Goal: Book appointment/travel/reservation

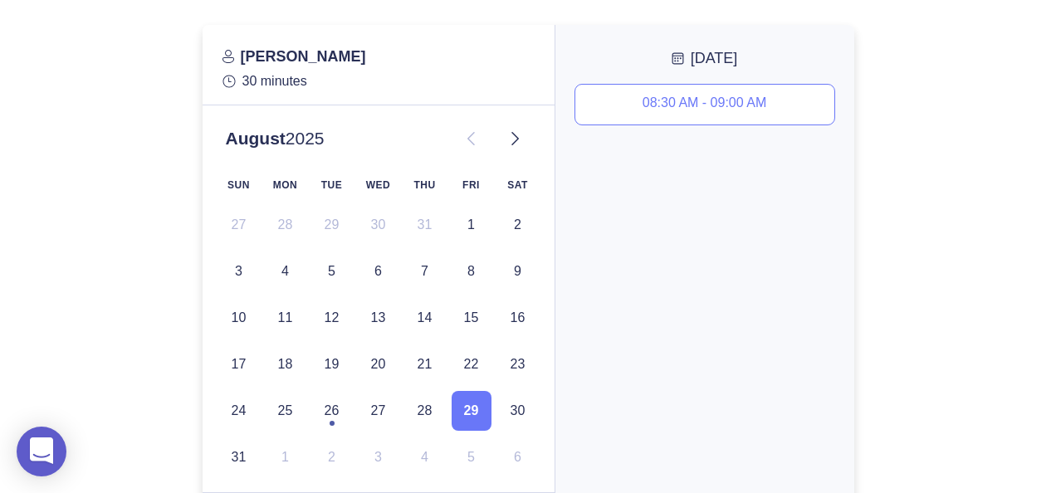
click at [643, 106] on div "08:30 AM - 09:00 AM" at bounding box center [705, 104] width 124 height 18
click at [508, 138] on icon at bounding box center [515, 139] width 20 height 20
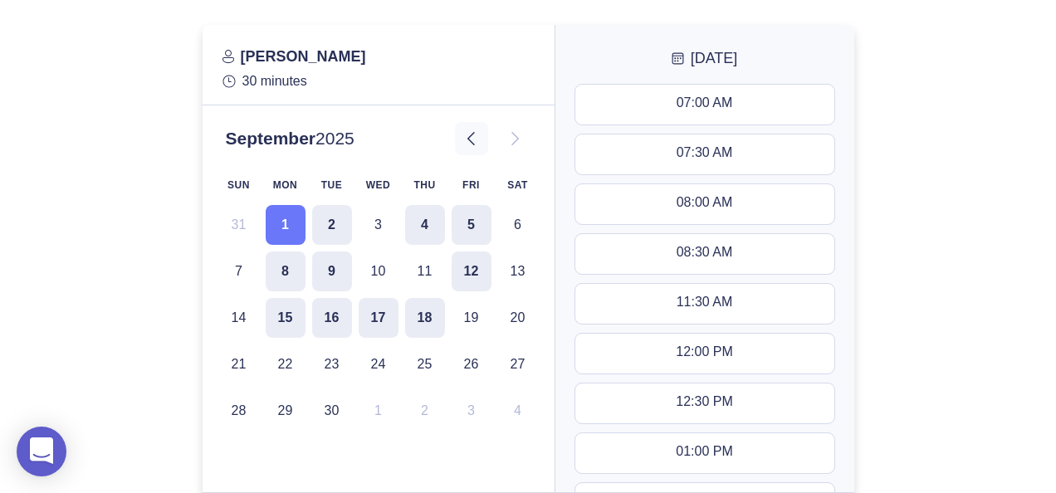
click at [481, 138] on button at bounding box center [471, 138] width 33 height 33
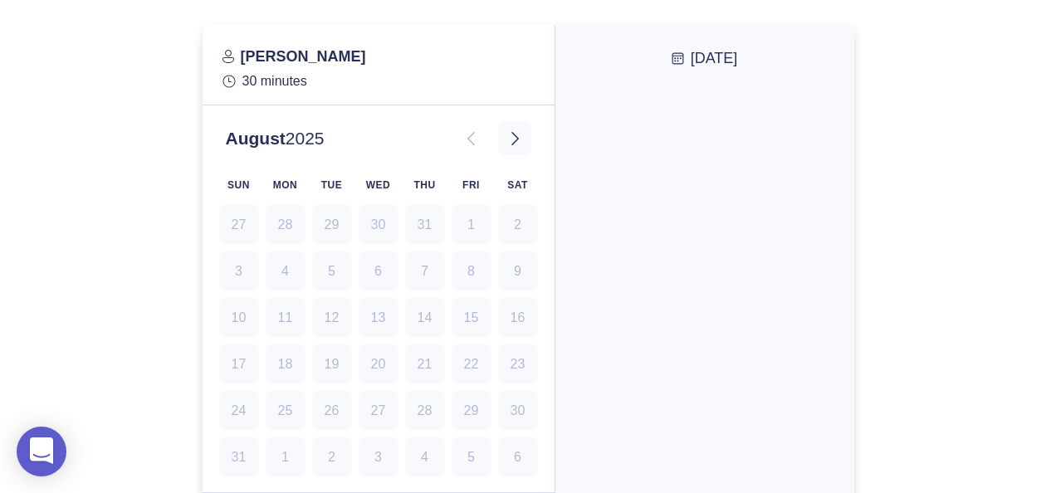
click at [522, 136] on icon at bounding box center [515, 139] width 20 height 20
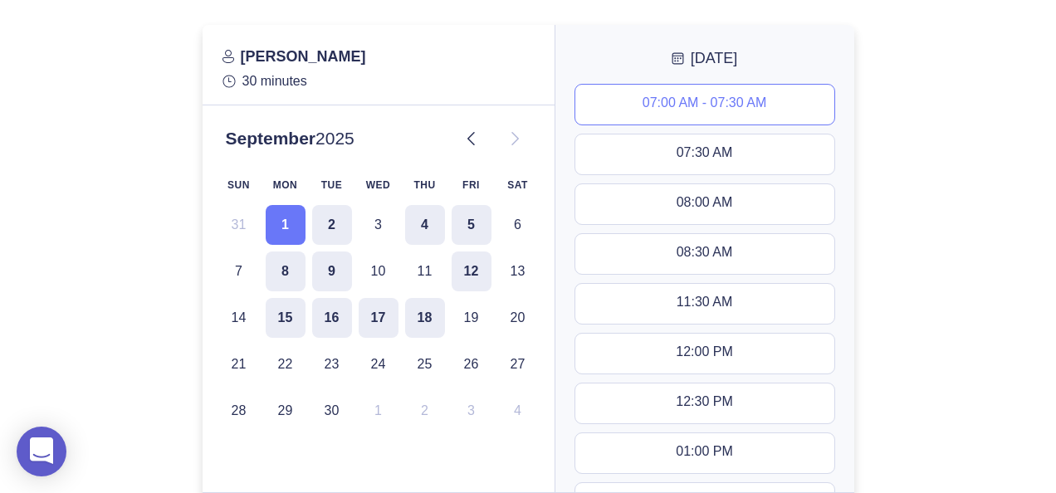
click at [707, 110] on div "07:00 AM - 07:30 AM" at bounding box center [705, 104] width 124 height 18
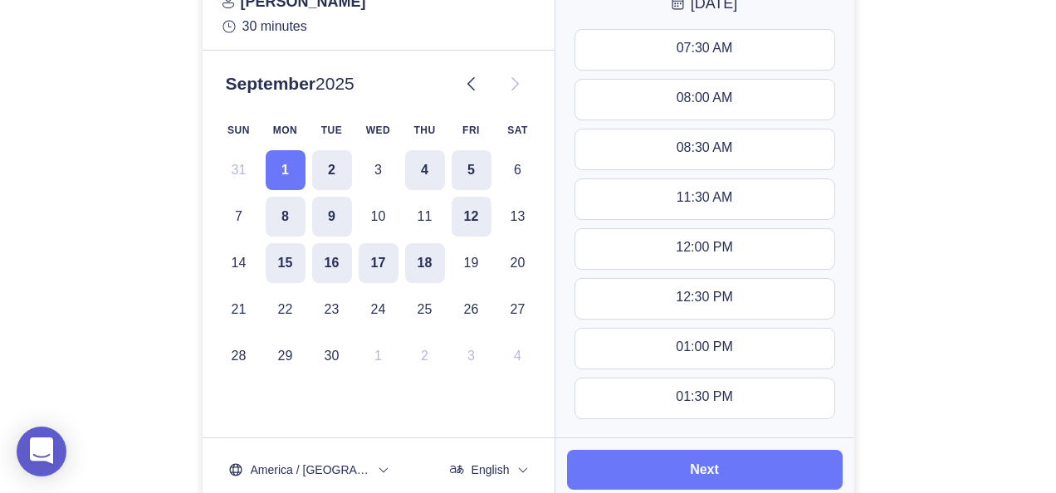
scroll to position [110, 0]
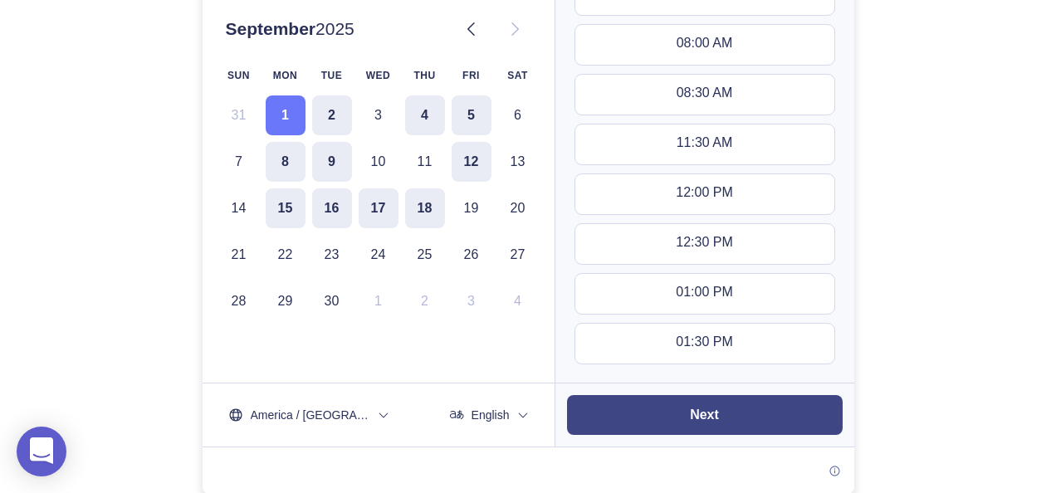
click at [721, 422] on button "Next" at bounding box center [705, 415] width 276 height 40
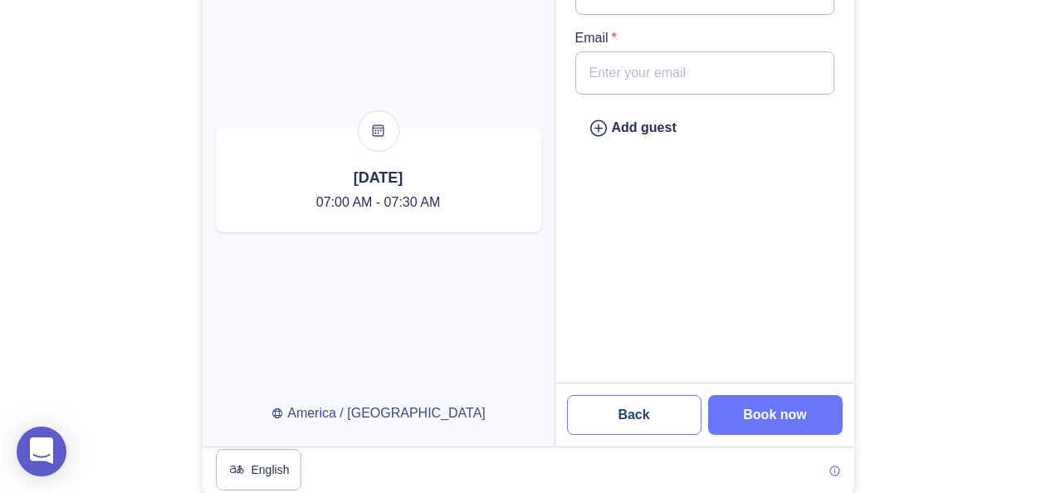
click at [614, 413] on button "Back" at bounding box center [634, 415] width 134 height 40
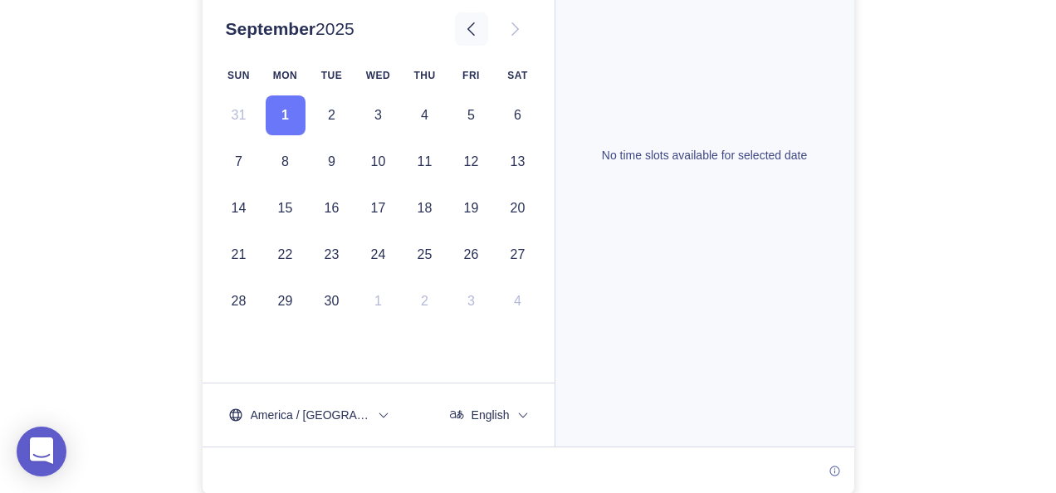
click at [470, 32] on icon at bounding box center [472, 29] width 20 height 20
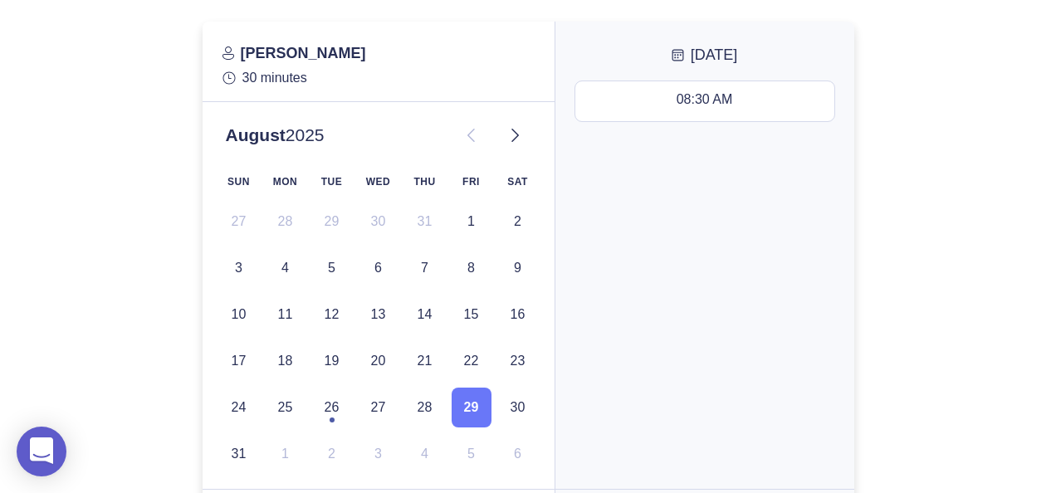
scroll to position [0, 0]
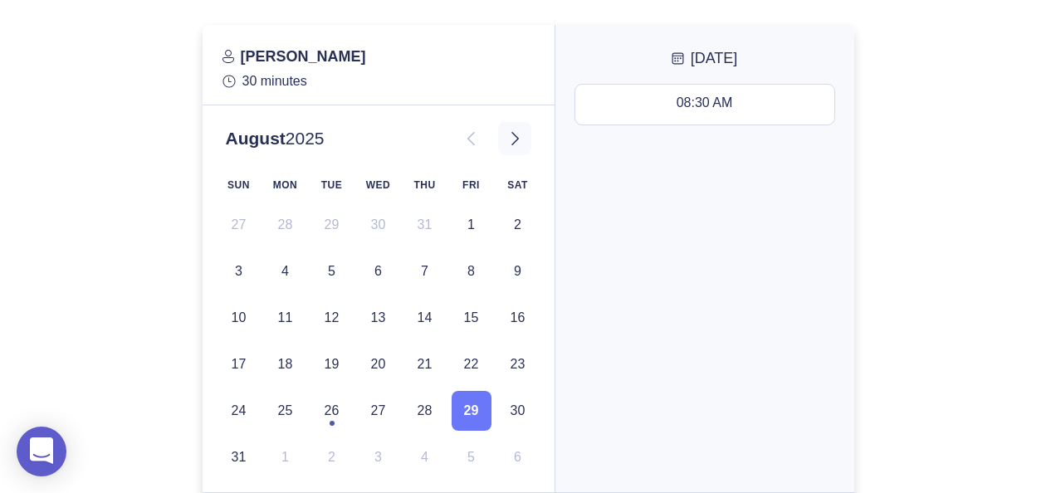
click at [514, 133] on icon at bounding box center [515, 139] width 20 height 20
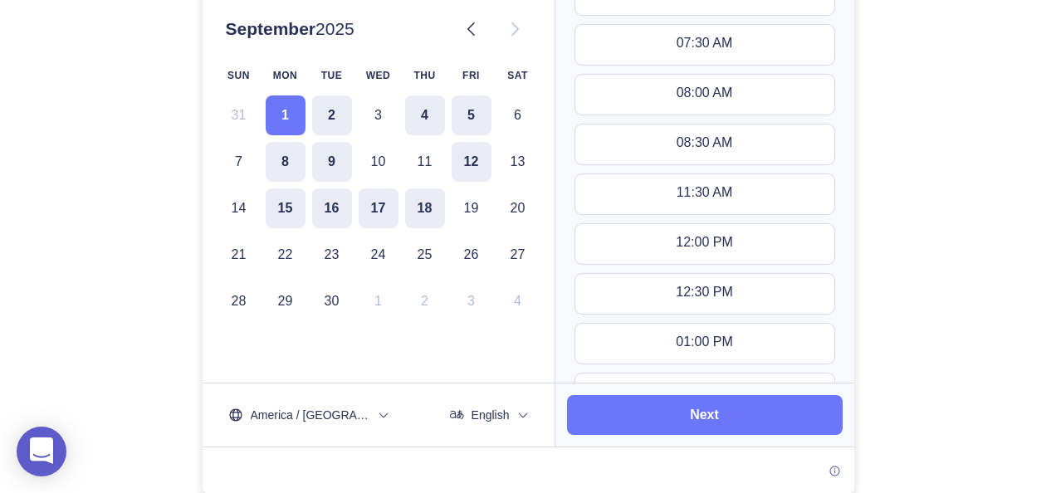
scroll to position [27, 0]
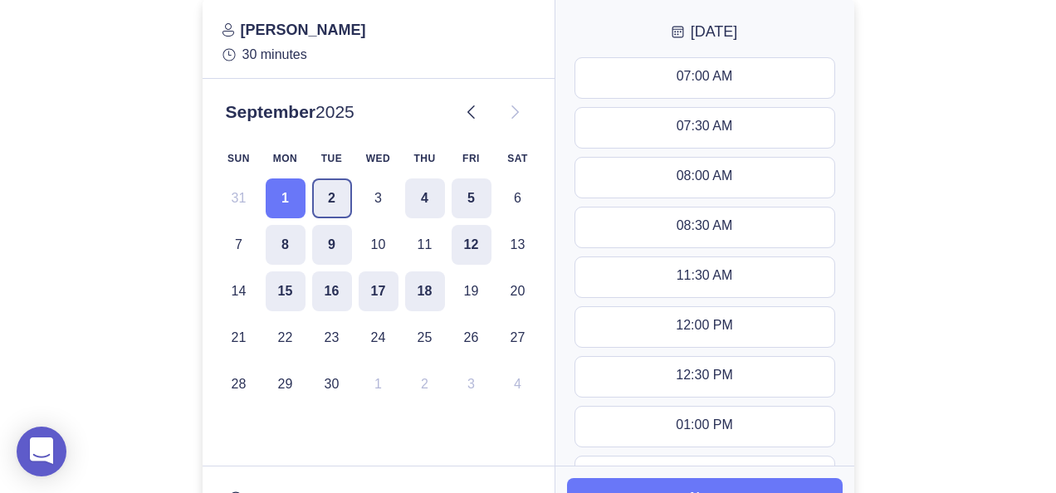
click at [339, 188] on button "2" at bounding box center [332, 198] width 40 height 40
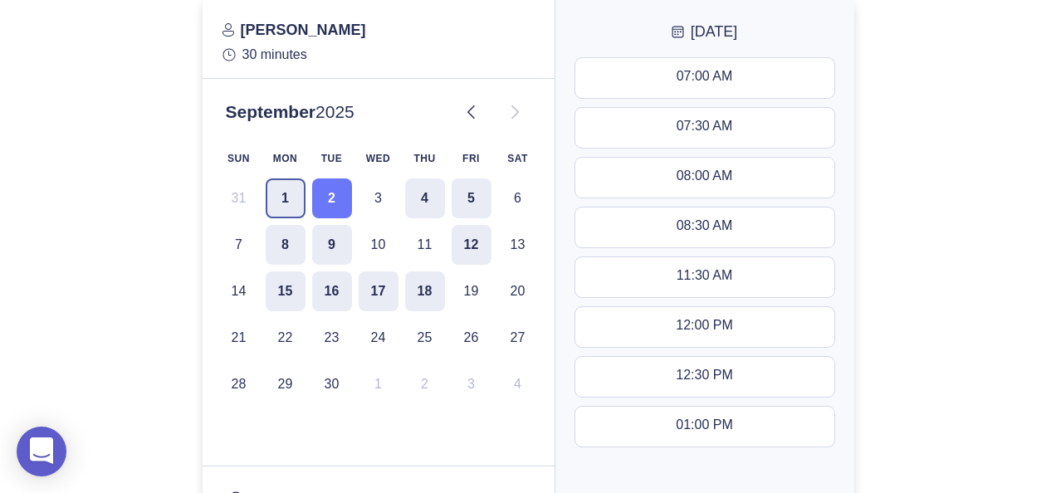
click at [286, 206] on button "1" at bounding box center [286, 198] width 40 height 40
click at [325, 203] on button "2" at bounding box center [332, 198] width 40 height 40
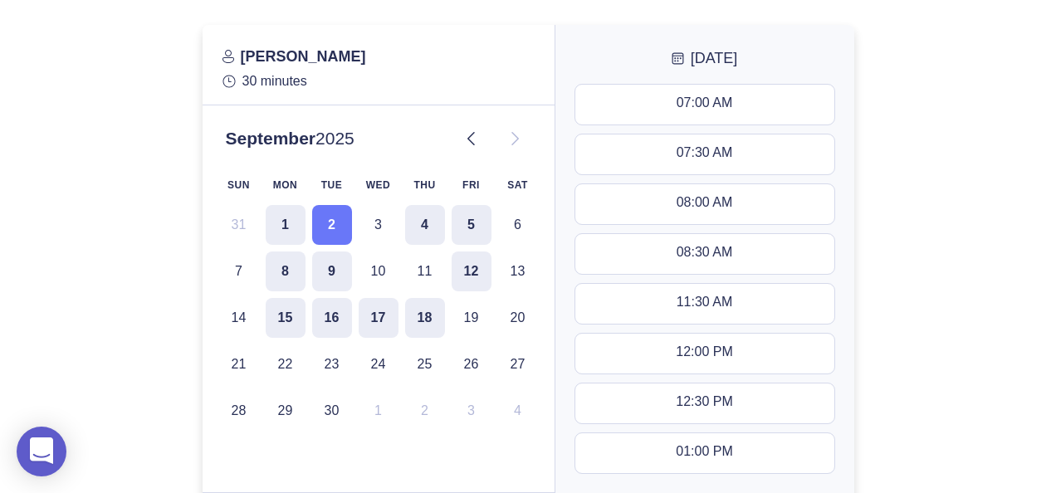
click at [968, 127] on div at bounding box center [528, 314] width 1056 height 579
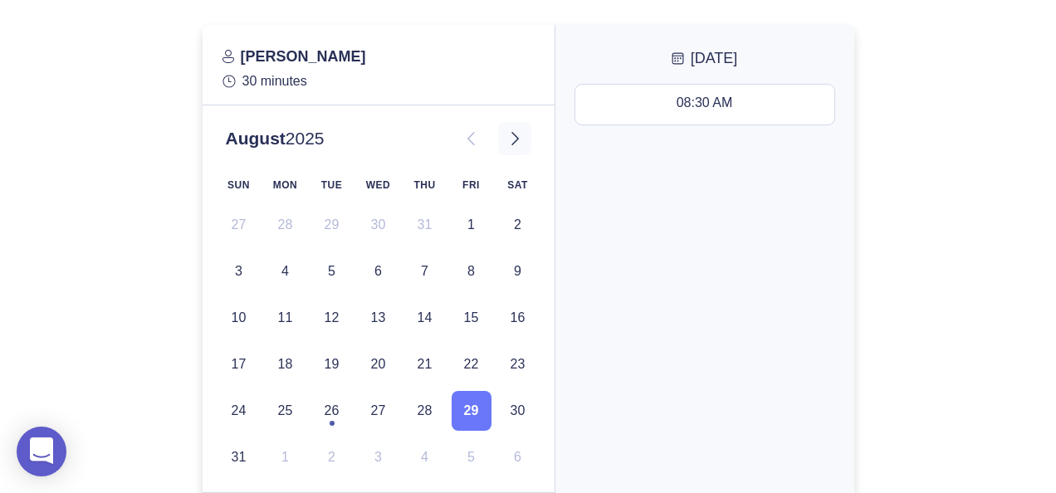
click at [509, 142] on icon at bounding box center [515, 139] width 20 height 20
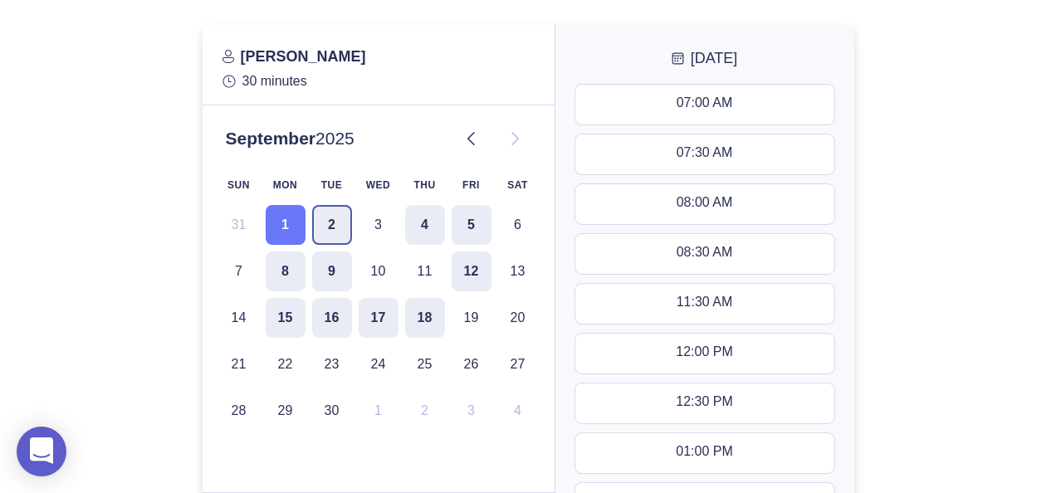
click at [331, 226] on button "2" at bounding box center [332, 225] width 40 height 40
click at [430, 216] on button "4" at bounding box center [425, 225] width 40 height 40
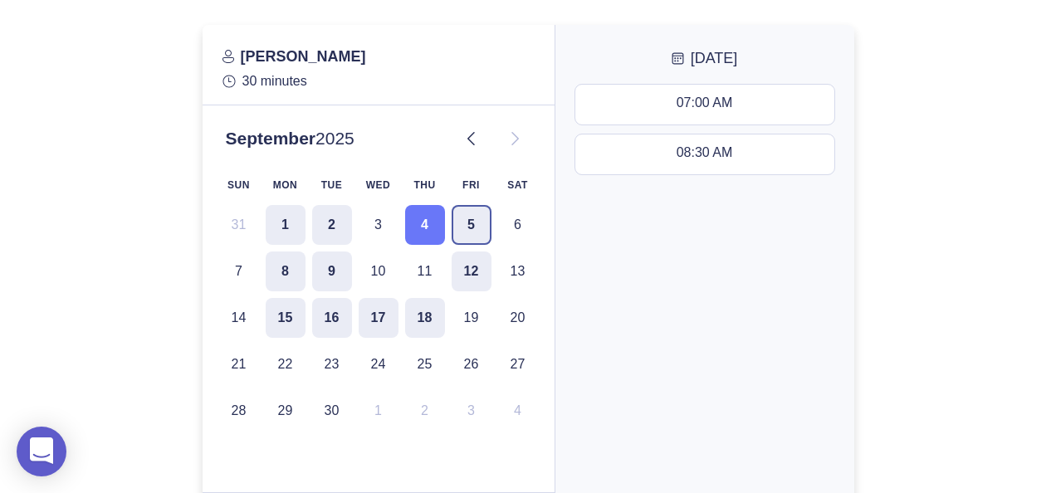
click at [460, 237] on button "5" at bounding box center [472, 225] width 40 height 40
click at [425, 226] on button "4" at bounding box center [425, 225] width 40 height 40
click at [335, 220] on button "2" at bounding box center [332, 225] width 40 height 40
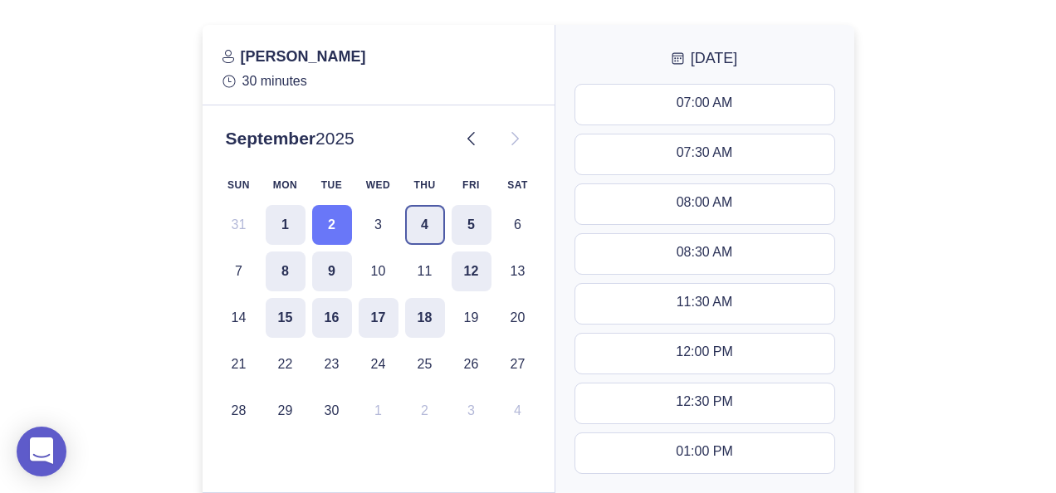
click at [432, 220] on button "4" at bounding box center [425, 225] width 40 height 40
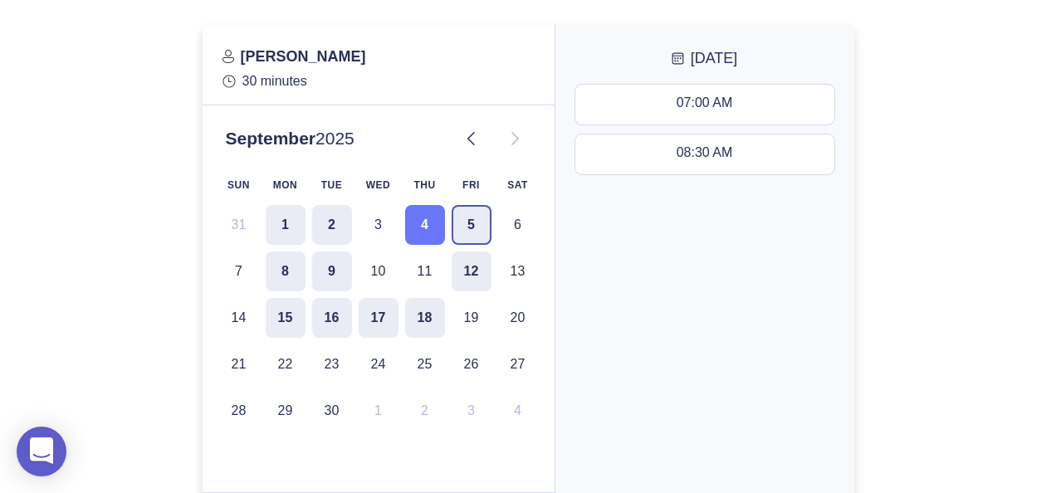
click at [468, 224] on button "5" at bounding box center [472, 225] width 40 height 40
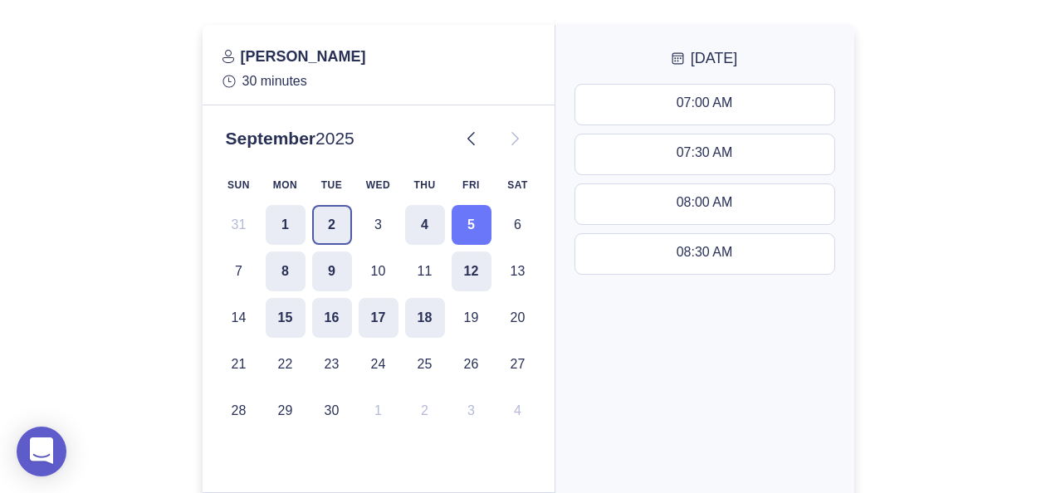
click at [322, 244] on button "2" at bounding box center [332, 225] width 40 height 40
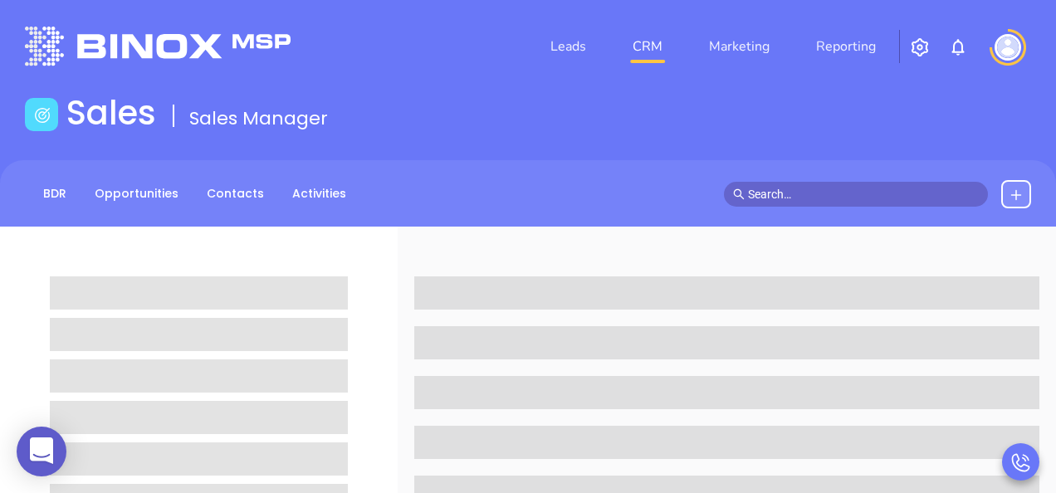
scroll to position [249, 0]
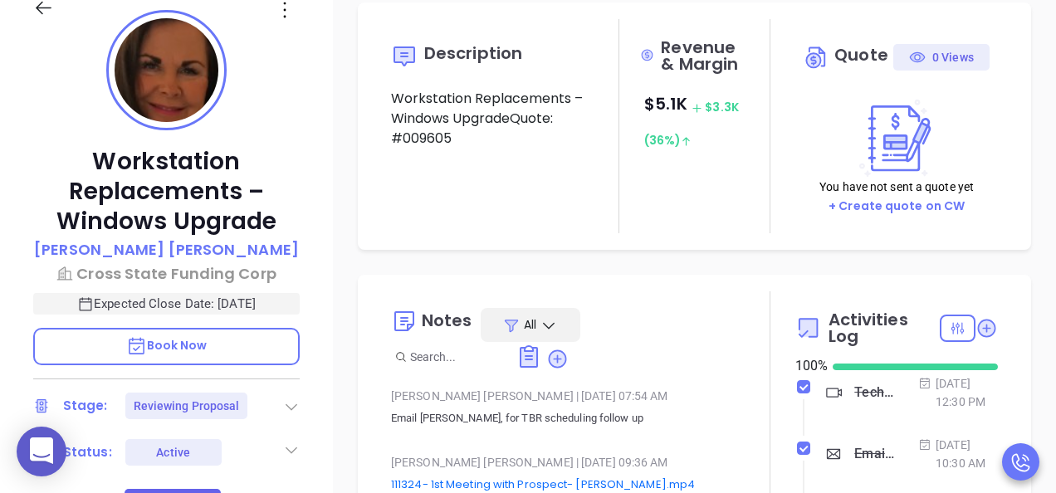
type input "08/27/2025"
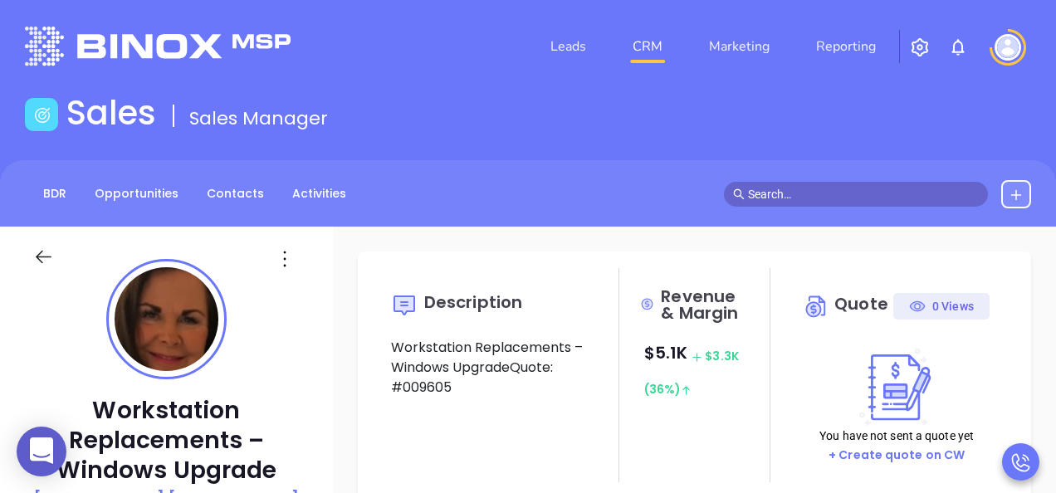
scroll to position [166, 0]
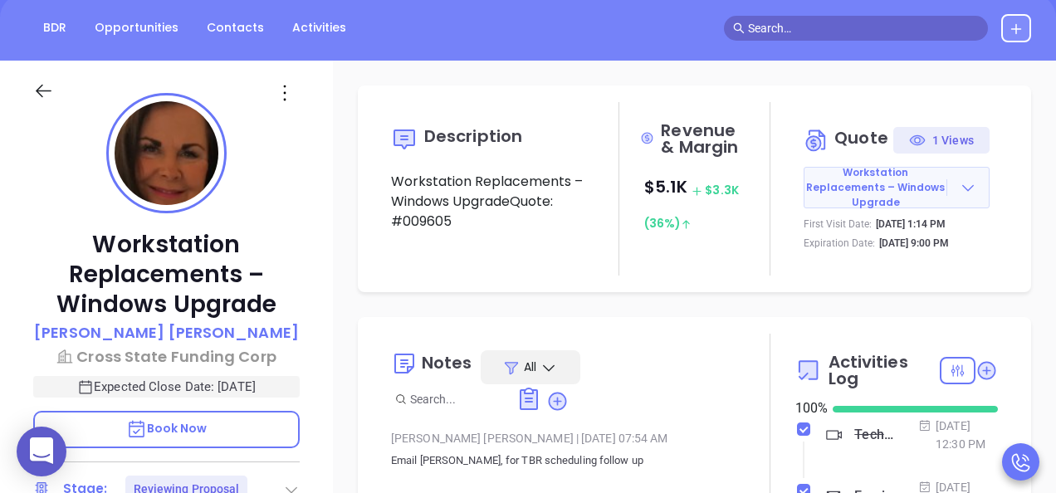
type input "[PERSON_NAME]"
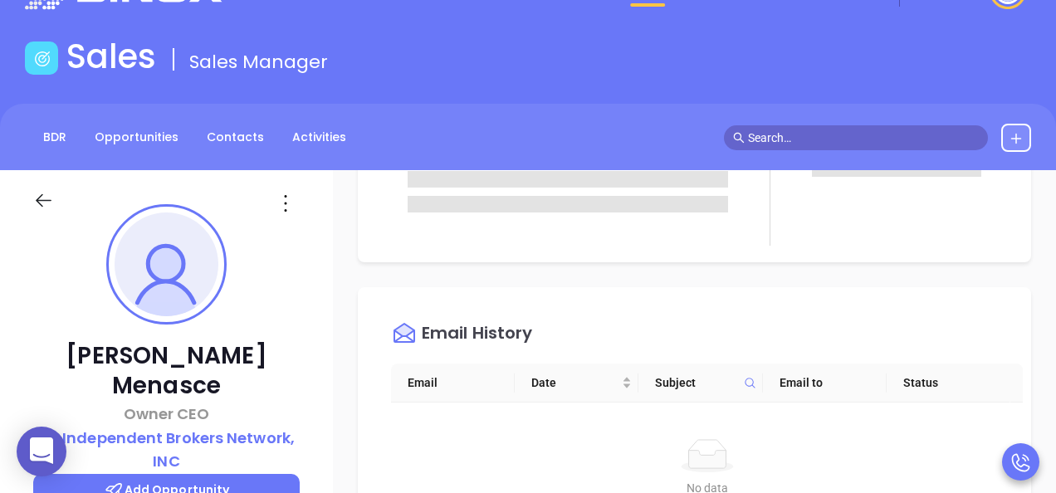
scroll to position [83, 0]
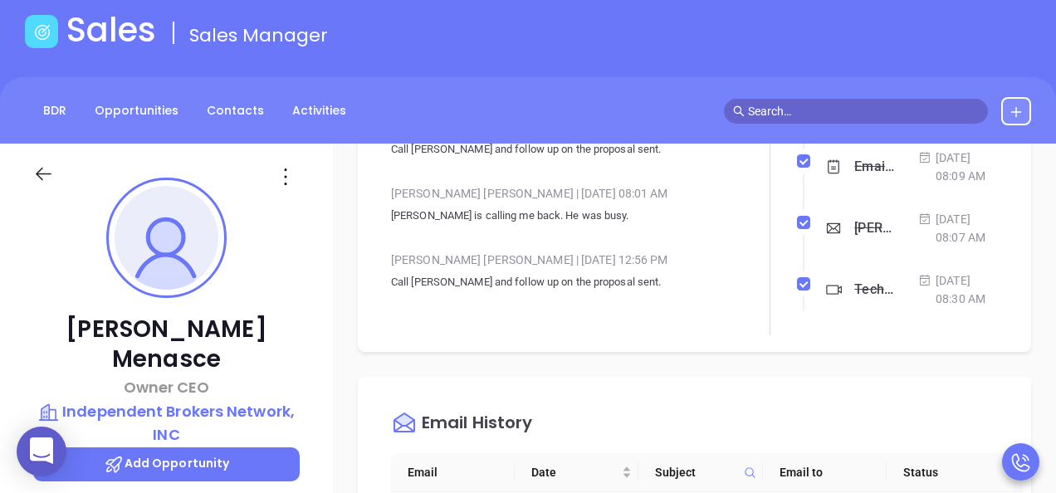
type input "[PERSON_NAME]"
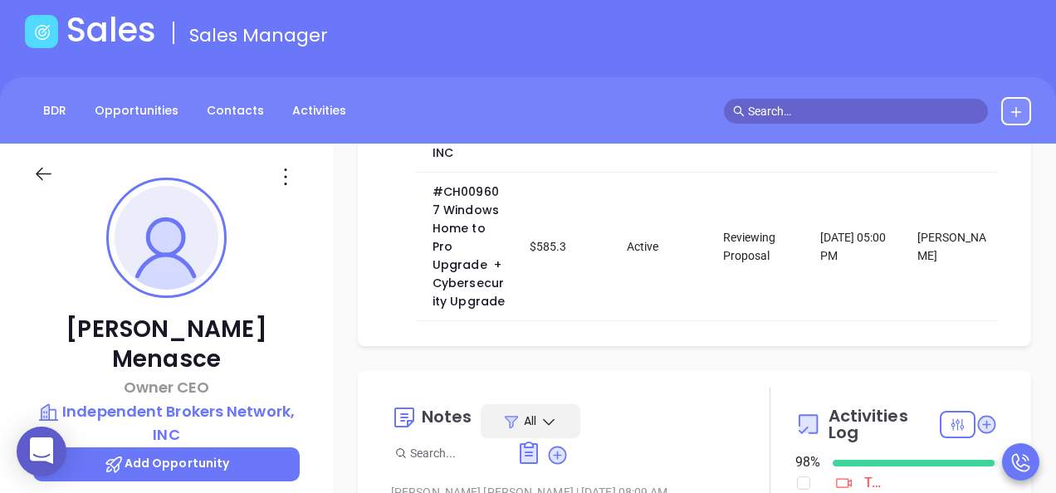
scroll to position [706, 0]
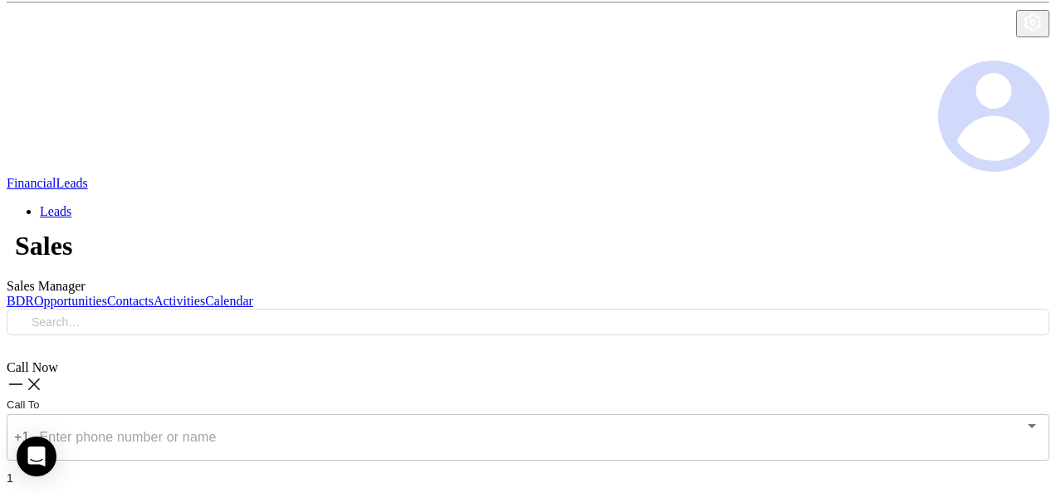
scroll to position [338, 0]
